Goal: Download file/media

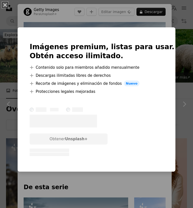
scroll to position [871, 0]
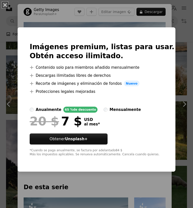
click at [18, 70] on img at bounding box center [18, 99] width 0 height 144
click at [64, 34] on div "An X shape Imágenes premium, listas para usar. Obtén acceso ilimitado. A plus s…" at bounding box center [96, 104] width 193 height 208
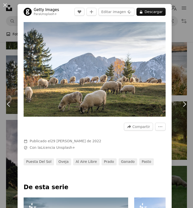
click at [5, 5] on button "An X shape" at bounding box center [5, 5] width 6 height 6
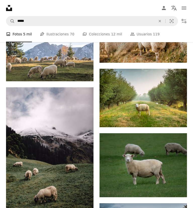
scroll to position [903, 0]
